Goal: Task Accomplishment & Management: Manage account settings

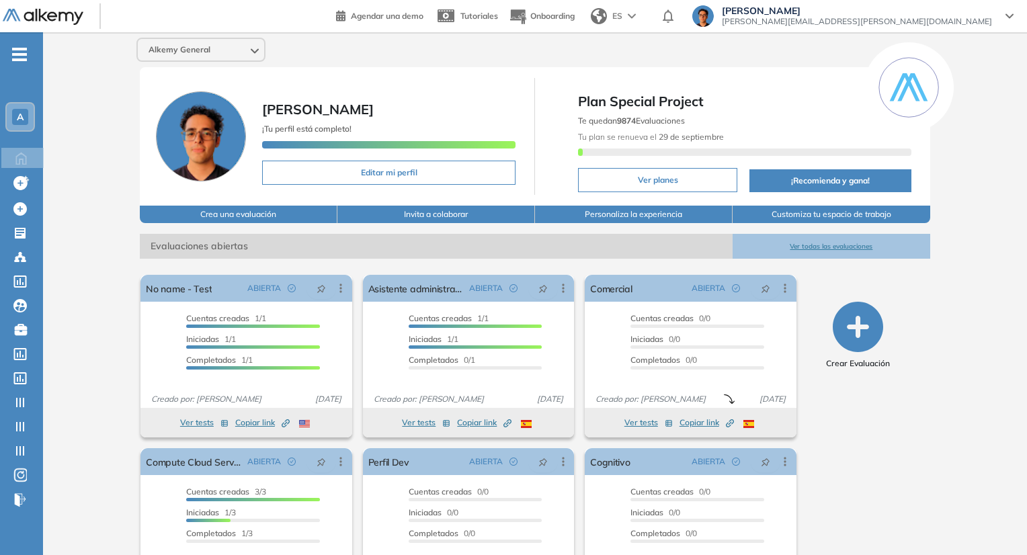
click at [922, 11] on span "[PERSON_NAME]" at bounding box center [857, 10] width 270 height 11
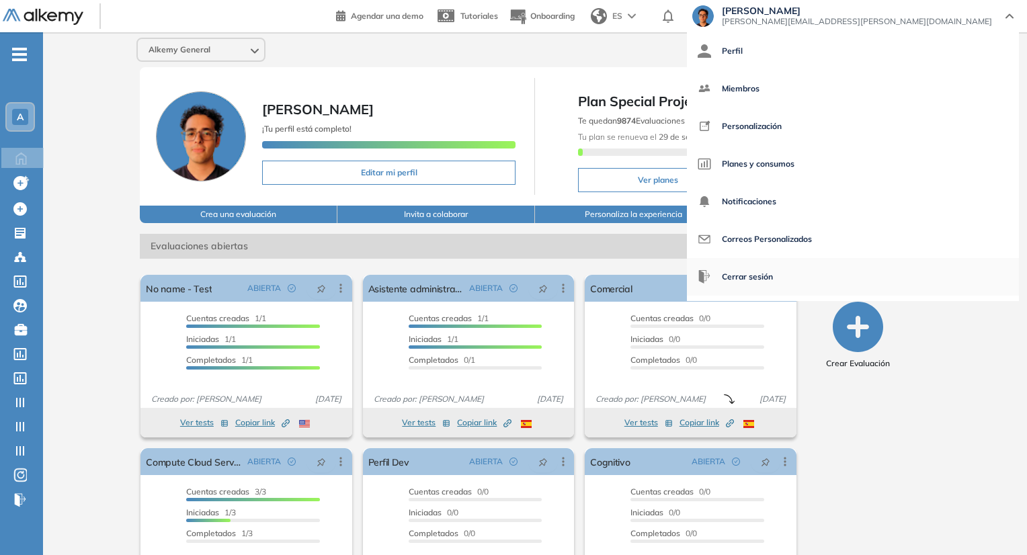
click at [773, 269] on span "Cerrar sesión" at bounding box center [747, 277] width 51 height 32
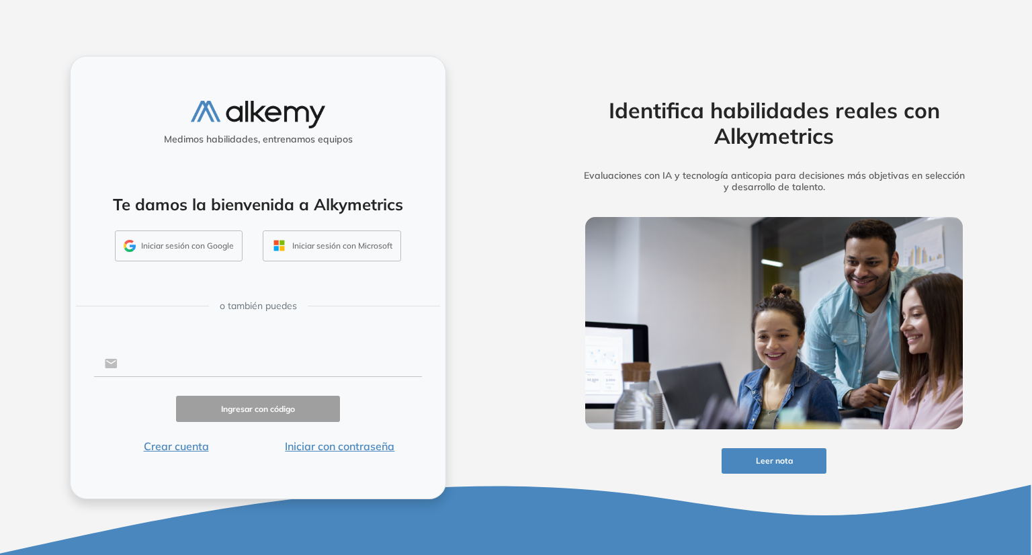
click at [225, 351] on input "text" at bounding box center [270, 364] width 305 height 26
type input "**********"
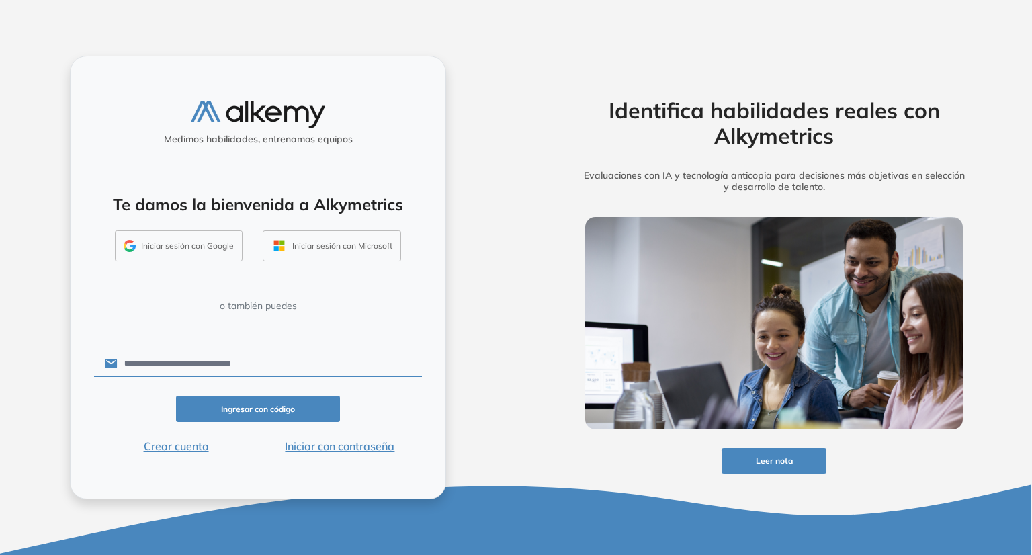
click at [343, 448] on button "Iniciar con contraseña" at bounding box center [340, 446] width 164 height 16
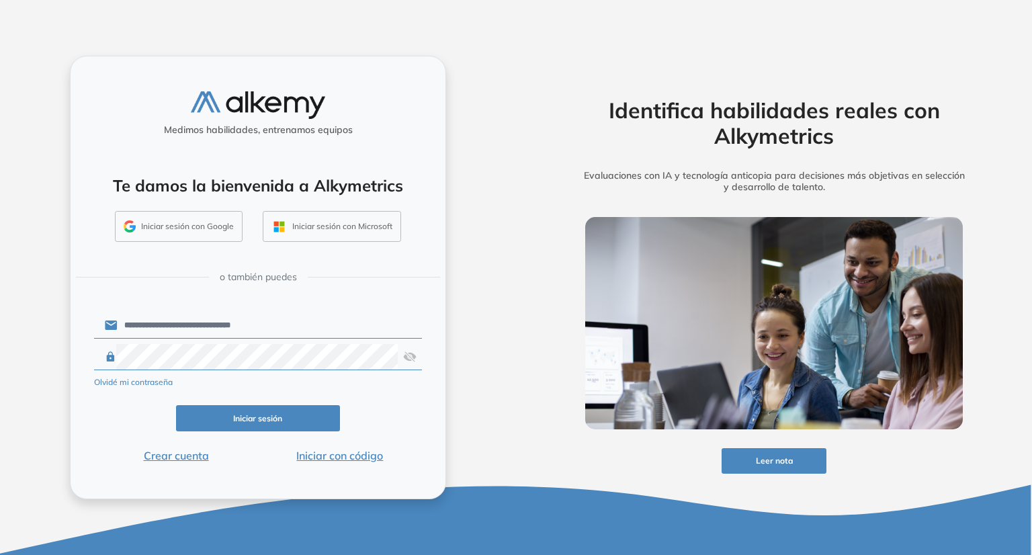
click at [293, 410] on button "Iniciar sesión" at bounding box center [258, 418] width 164 height 26
